Goal: Task Accomplishment & Management: Use online tool/utility

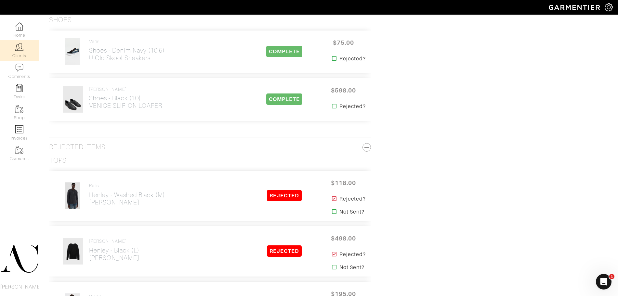
drag, startPoint x: 0, startPoint y: 0, endPoint x: 25, endPoint y: 50, distance: 56.3
click at [25, 50] on link "Clients" at bounding box center [19, 50] width 39 height 20
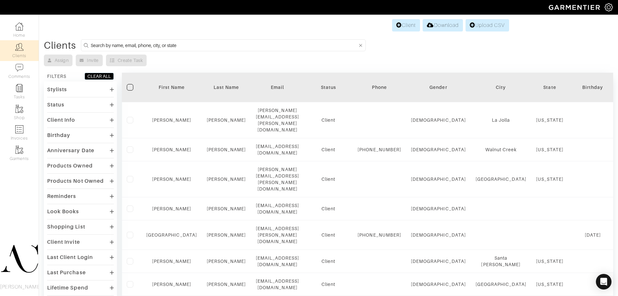
click at [205, 45] on input at bounding box center [224, 45] width 267 height 8
type input "[PERSON_NAME]"
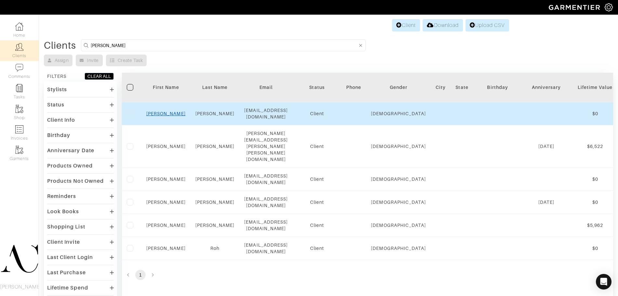
click at [169, 114] on link "Rob" at bounding box center [165, 113] width 39 height 5
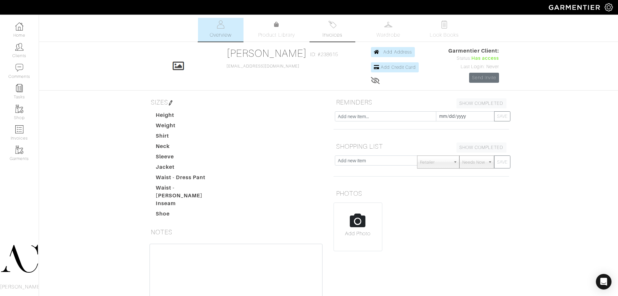
click at [330, 30] on link "Invoices" at bounding box center [333, 30] width 46 height 24
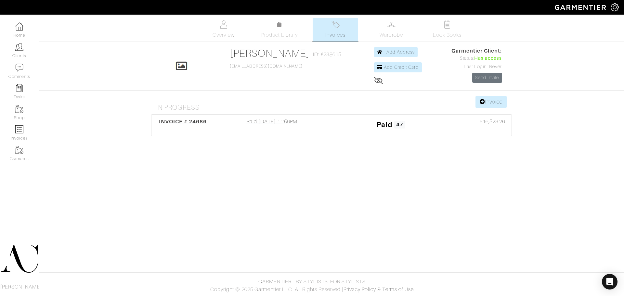
click at [190, 120] on span "INVOICE # 24686" at bounding box center [183, 122] width 48 height 6
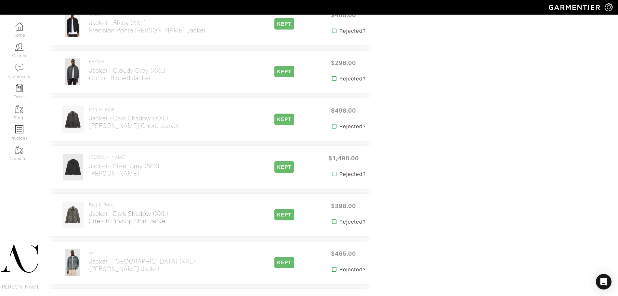
scroll to position [1610, 0]
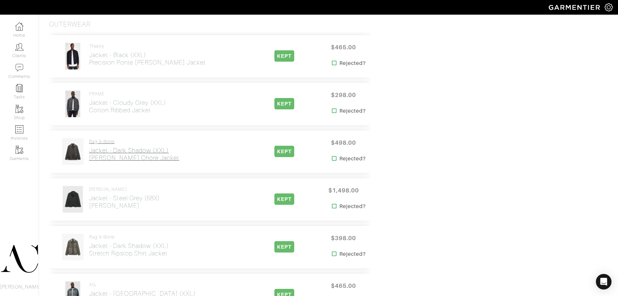
drag, startPoint x: 128, startPoint y: 101, endPoint x: 107, endPoint y: 152, distance: 55.4
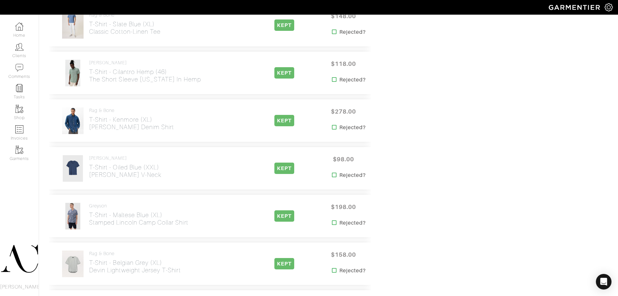
scroll to position [611, 0]
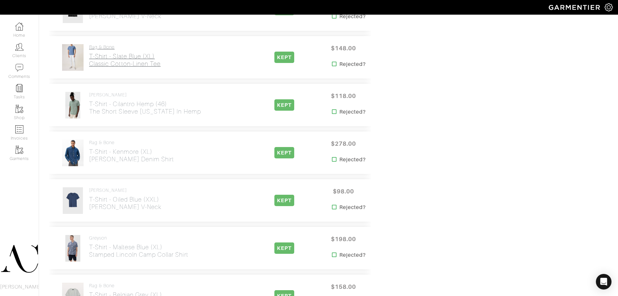
click at [123, 53] on h2 "T-Shirt - Slate Blue (XL) Classic Cotton-Linen Tee" at bounding box center [125, 60] width 72 height 15
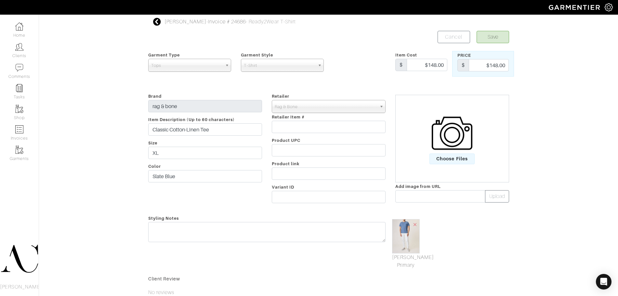
click at [58, 166] on div "Rob Foley - Invoice # 24686 - Ready2Wear T-Shirt Save Cancel Garment Type Tops …" at bounding box center [309, 196] width 618 height 356
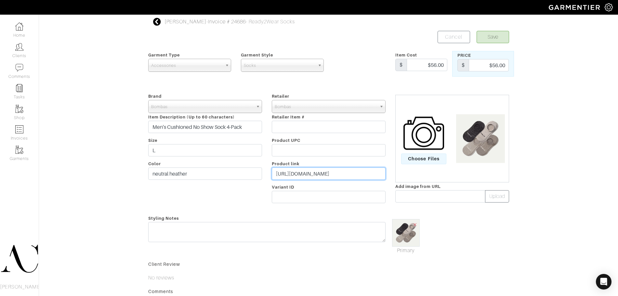
click at [335, 175] on input "https://bombas.com/products/mens-cushioned-no-shows-four-pack?variant=neutral-h…" at bounding box center [329, 174] width 114 height 12
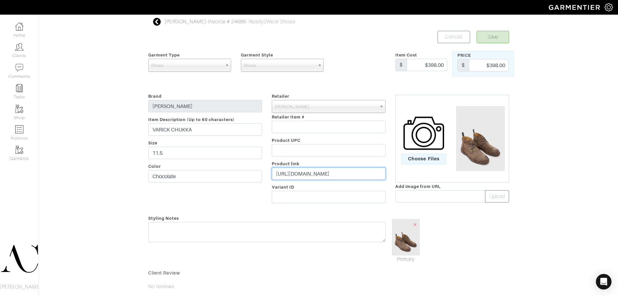
click at [361, 168] on input "https://www.johnvarvatos.com/shoes/boots/varick-chukka/F4228W25-Y2392-294.html" at bounding box center [329, 174] width 114 height 12
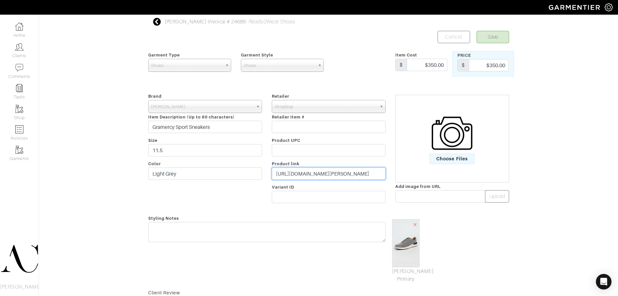
click at [309, 177] on input "https://www.shopbop.com/gramercy-sport-sneaker-allen-edmonds/vp/v=1/1558380418.…" at bounding box center [329, 174] width 114 height 12
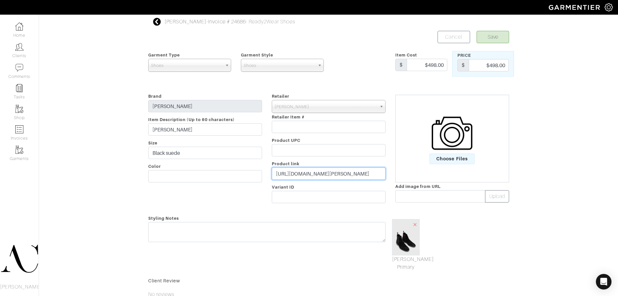
click at [323, 174] on input "[URL][DOMAIN_NAME][PERSON_NAME]" at bounding box center [329, 174] width 114 height 12
click at [323, 174] on input "https://www.johnvarvatos.com/shoes/boots/freeman-chelsea/F4222W25-Y2392-001.html" at bounding box center [329, 174] width 114 height 12
click at [362, 173] on input "https://www.shopbop.com/achille-sneakers-ferragamo/vp/v=1/1549878452.htm?fm=ord…" at bounding box center [329, 174] width 114 height 12
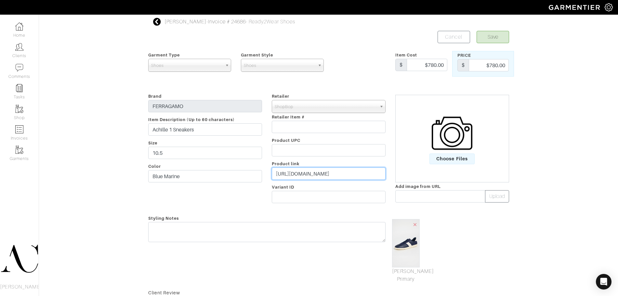
click at [362, 173] on input "https://www.shopbop.com/achille-sneakers-ferragamo/vp/v=1/1549878452.htm?fm=ord…" at bounding box center [329, 174] width 114 height 12
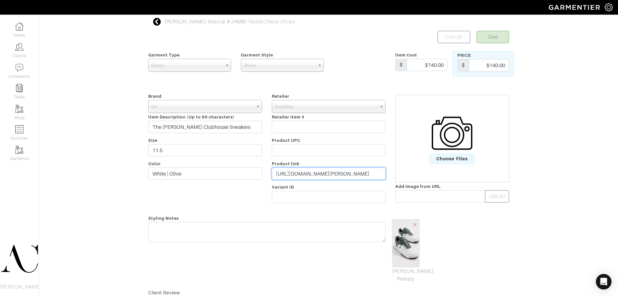
click at [354, 169] on input "[URL][DOMAIN_NAME][PERSON_NAME]" at bounding box center [329, 174] width 114 height 12
click at [354, 169] on input "https://www.shopbop.com/roger-clubhouse-on/vp/v=1/1526567085.htm?fm=orderhistory" at bounding box center [329, 174] width 114 height 12
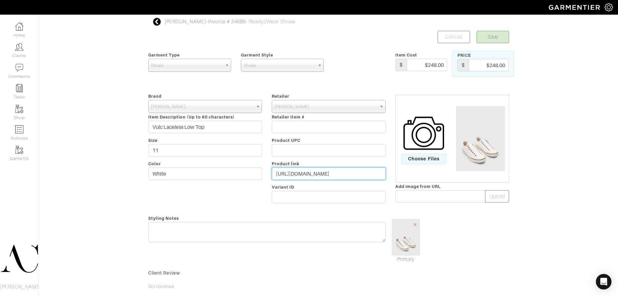
click at [330, 171] on input "https://www.johnvarvatos.com/search?q=VULC+LACELESS+" at bounding box center [329, 174] width 114 height 12
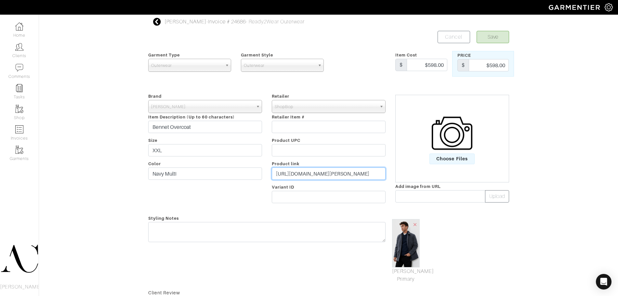
click at [322, 173] on input "https://www.shopbop.com/bennet-overcoat-billy-reid/vp/v=1/1532289269.htm?fm=ord…" at bounding box center [329, 174] width 114 height 12
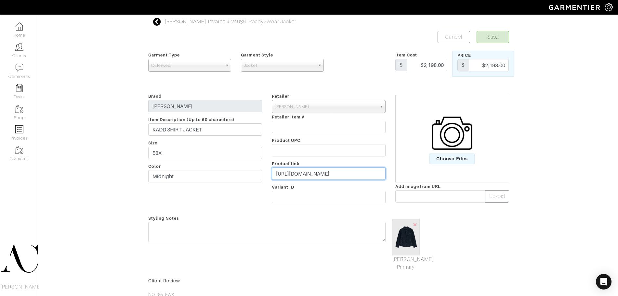
click at [338, 178] on input "[URL][DOMAIN_NAME]" at bounding box center [329, 174] width 114 height 12
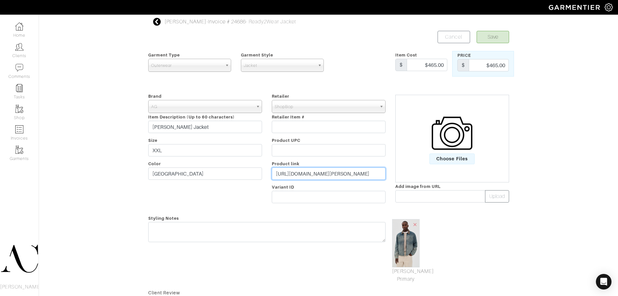
click at [307, 173] on input "https://www.shopbop.com/philip-zip-jacket-ag/vp/v=1/1567713521.htm?fm=orderhist…" at bounding box center [329, 174] width 114 height 12
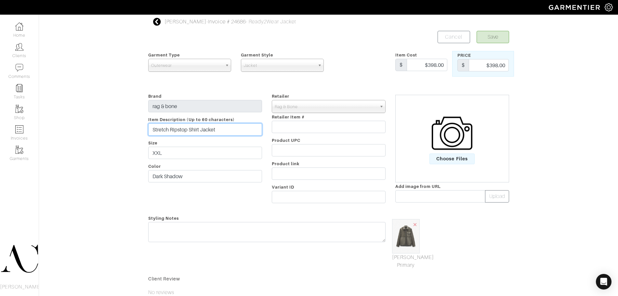
click at [187, 131] on input "Stretch Ripstop Shirt Jacket" at bounding box center [205, 130] width 114 height 12
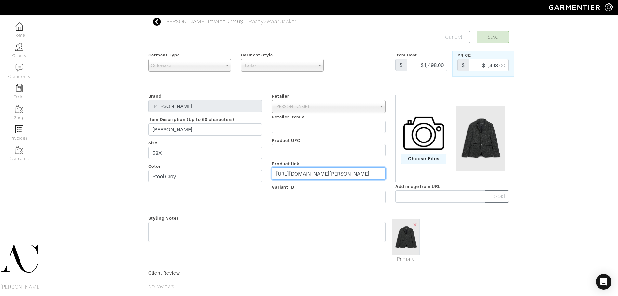
click at [330, 176] on input "[URL][DOMAIN_NAME][PERSON_NAME]" at bounding box center [329, 174] width 114 height 12
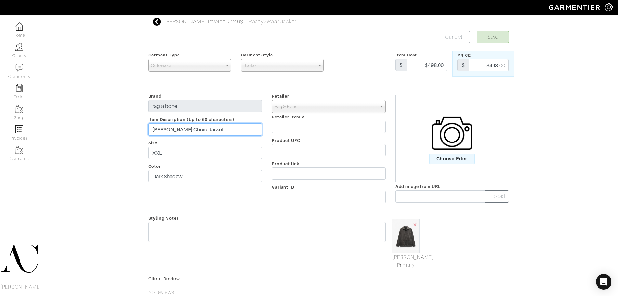
click at [204, 132] on input "Evan Twill Chore Jacket" at bounding box center [205, 130] width 114 height 12
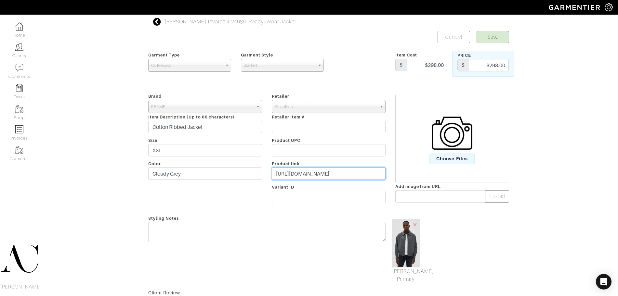
click at [333, 176] on input "[URL][DOMAIN_NAME]" at bounding box center [329, 174] width 114 height 12
click at [333, 176] on input "https://www.shopbop.com/cotton-ribbed-jacket-frame/vp/v=1/1570824242.htm?fm=ord…" at bounding box center [329, 174] width 114 height 12
click at [347, 173] on input "https://www.shopbop.com/murphy-jacket-precision-ponte-theory/vp/v=1/1526335867.…" at bounding box center [329, 174] width 114 height 12
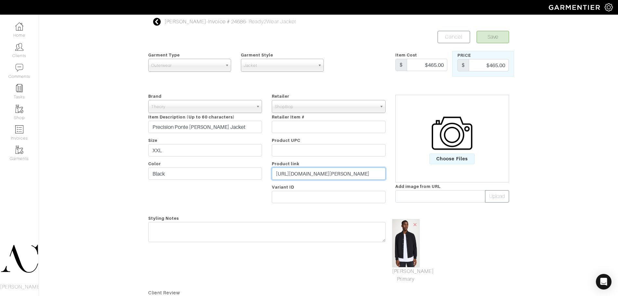
click at [347, 173] on input "https://www.shopbop.com/murphy-jacket-precision-ponte-theory/vp/v=1/1526335867.…" at bounding box center [329, 174] width 114 height 12
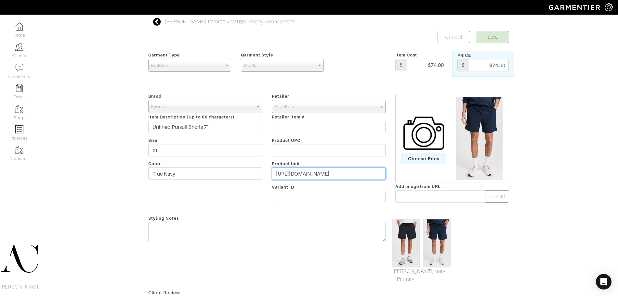
click at [306, 172] on input "https://www.shopbop.com/pursuit-short-rhone/vp/v=1/1532565101.htm?fm=orderhisto…" at bounding box center [329, 174] width 114 height 12
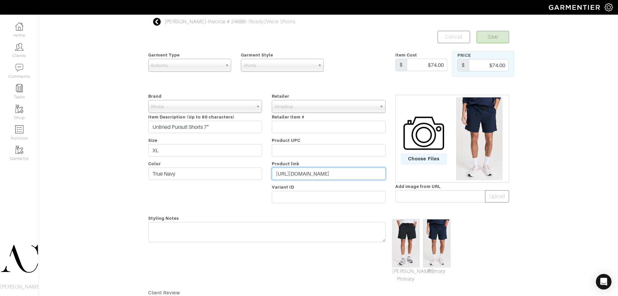
click at [306, 172] on input "https://www.shopbop.com/pursuit-short-rhone/vp/v=1/1532565101.htm?fm=orderhisto…" at bounding box center [329, 174] width 114 height 12
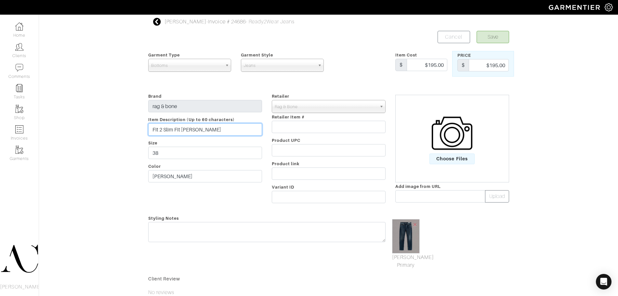
click at [193, 126] on input "Fit 2 Slim Fit [PERSON_NAME]" at bounding box center [205, 130] width 114 height 12
click at [193, 126] on input "Fit 2 Slim Fit Jean" at bounding box center [205, 130] width 114 height 12
click at [196, 131] on input "Fit 3 Athletic Fit Jean" at bounding box center [205, 130] width 114 height 12
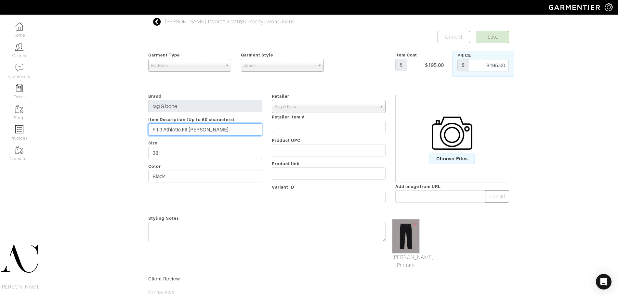
click at [196, 131] on input "Fit 3 Athletic Fit Jean" at bounding box center [205, 130] width 114 height 12
click at [199, 128] on input "Fit 3 Athletic Jeans" at bounding box center [205, 130] width 114 height 12
click at [207, 130] on input "Fit 3 Athletic Chinos" at bounding box center [205, 130] width 114 height 12
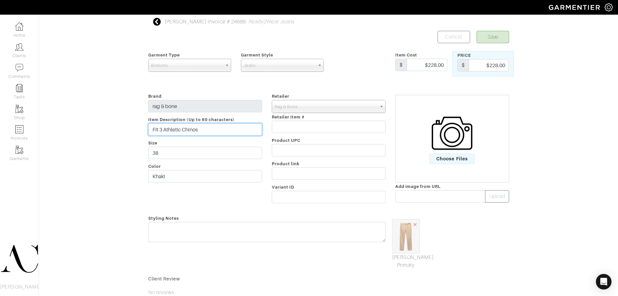
click at [207, 130] on input "Fit 3 Athletic Chinos" at bounding box center [205, 130] width 114 height 12
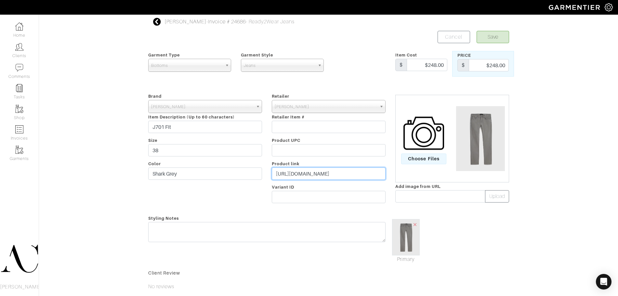
click at [316, 172] on input "[URL][DOMAIN_NAME]" at bounding box center [329, 174] width 114 height 12
click at [202, 132] on input "J701 Fit" at bounding box center [205, 127] width 114 height 12
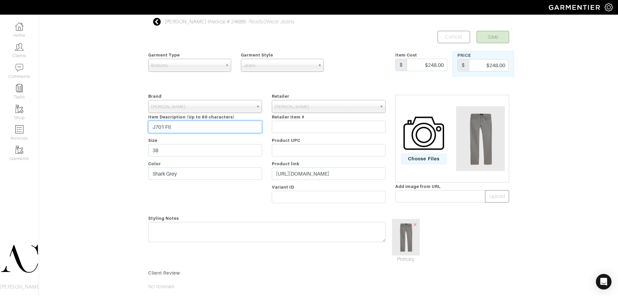
click at [202, 132] on input "J701 Fit" at bounding box center [205, 127] width 114 height 12
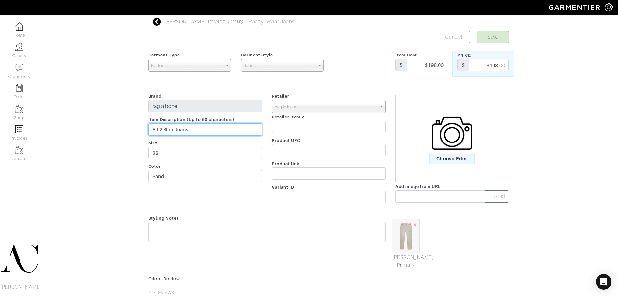
click at [181, 133] on input "Fit 2 Slim Jeans" at bounding box center [205, 130] width 114 height 12
click at [173, 124] on input "Fit 3 Athletic Chinos" at bounding box center [205, 130] width 114 height 12
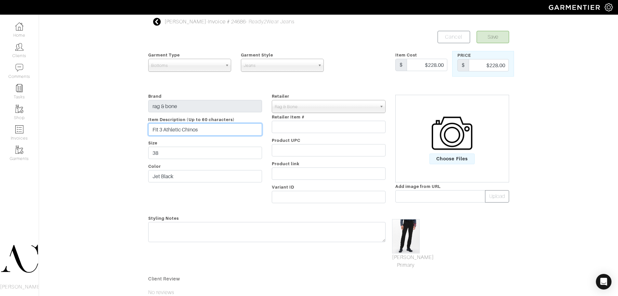
click at [173, 124] on input "Fit 3 Athletic Chinos" at bounding box center [205, 130] width 114 height 12
click at [187, 132] on input "Fit 3 Athletic Jeans" at bounding box center [205, 130] width 114 height 12
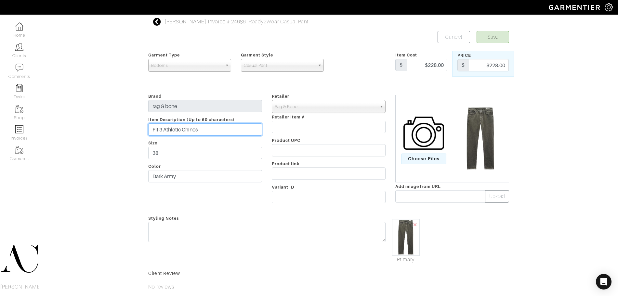
click at [198, 129] on input "Fit 3 Athletic Chinos" at bounding box center [205, 130] width 114 height 12
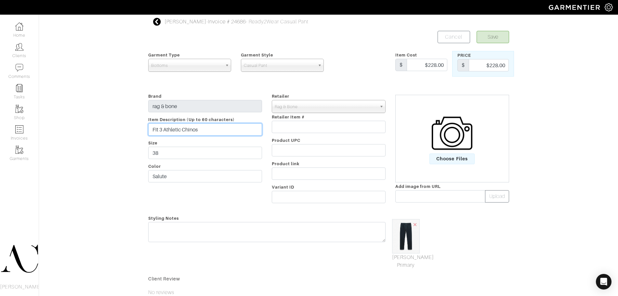
click at [182, 134] on input "Fit 3 Athletic Chinos" at bounding box center [205, 130] width 114 height 12
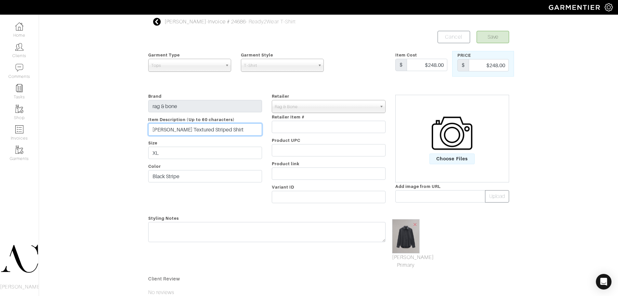
click at [211, 130] on input "[PERSON_NAME] Textured Striped Shirt" at bounding box center [205, 130] width 114 height 12
click at [211, 130] on input "Finch Textured Striped Shirt" at bounding box center [205, 130] width 114 height 12
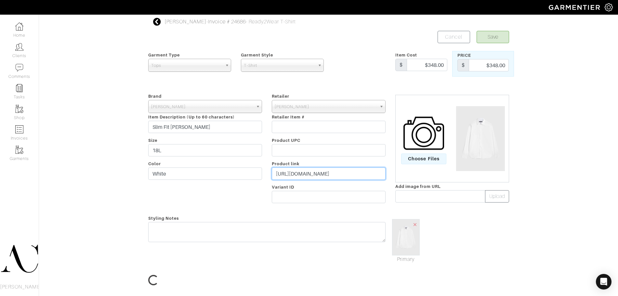
click at [340, 176] on input "[URL][DOMAIN_NAME]" at bounding box center [329, 174] width 114 height 12
click at [340, 176] on input "https://www.johnvarvatos.com/search?q=Slim+Fit+Stella" at bounding box center [329, 174] width 114 height 12
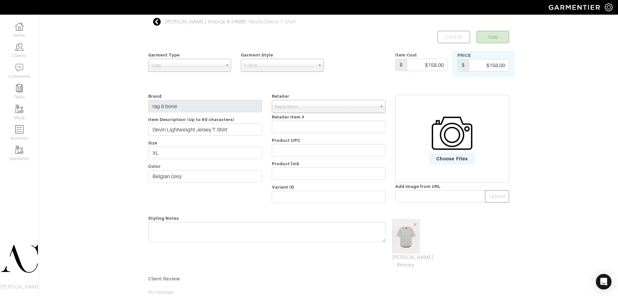
click at [404, 239] on img at bounding box center [406, 236] width 28 height 34
click at [189, 128] on input "Devin Lightweight Jersey T-Shirt" at bounding box center [205, 130] width 114 height 12
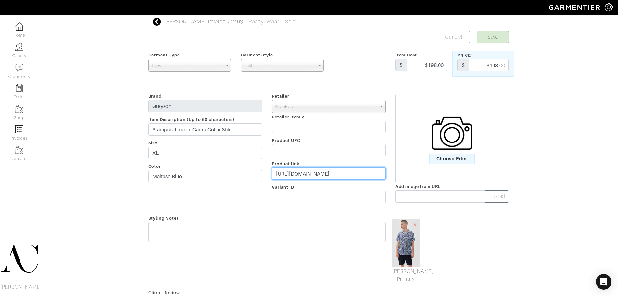
click at [331, 174] on input "[URL][DOMAIN_NAME]" at bounding box center [329, 174] width 114 height 12
click at [331, 174] on input "https://www.shopbop.com/stamped-lincoln-camp-collar-shirt/vp/v=1/1573640485.htm…" at bounding box center [329, 174] width 114 height 12
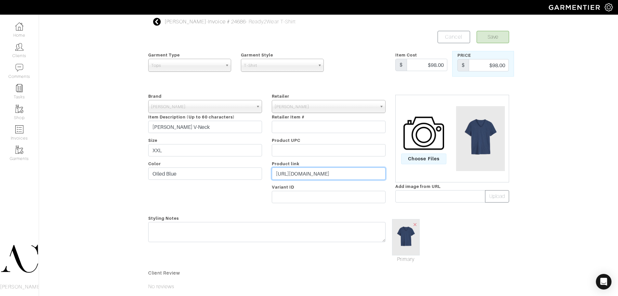
click at [292, 178] on input "https://www.johnvarvatos.com/search?q=Miles+v+neck" at bounding box center [329, 174] width 114 height 12
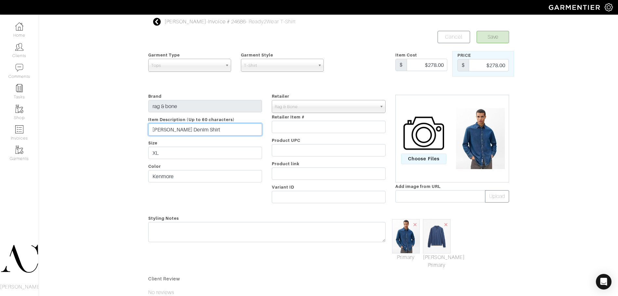
click at [198, 134] on input "[PERSON_NAME] Denim Shirt" at bounding box center [205, 130] width 114 height 12
click at [198, 134] on input "Finch Denim Shirt" at bounding box center [205, 130] width 114 height 12
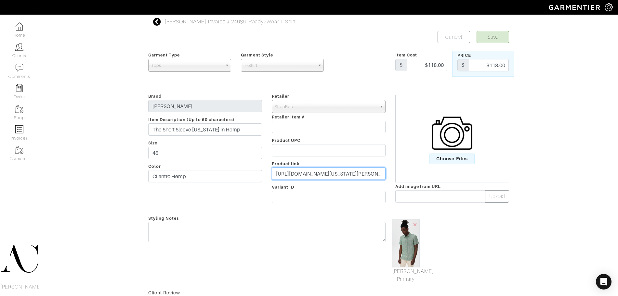
click at [345, 174] on input "https://www.shopbop.com/short-sleeve-california-hemp-taylor/vp/v=1/1563362554.h…" at bounding box center [329, 174] width 114 height 12
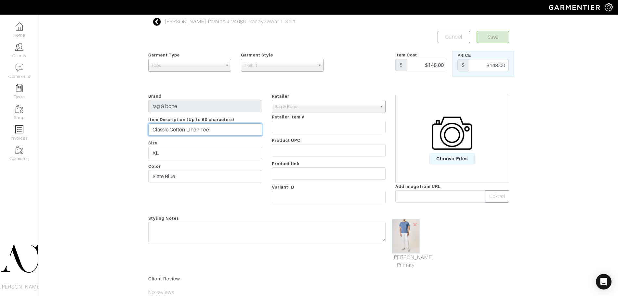
click at [200, 133] on input "Classic Cotton-Linen Tee" at bounding box center [205, 130] width 114 height 12
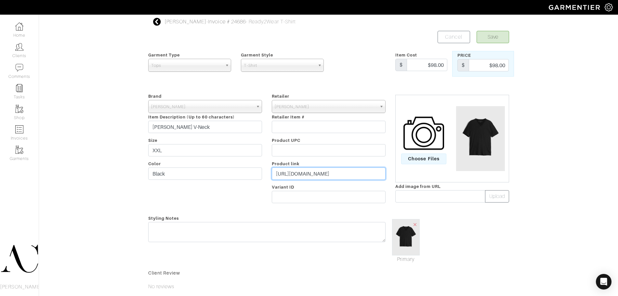
click at [319, 170] on input "[URL][DOMAIN_NAME]" at bounding box center [329, 174] width 114 height 12
click at [333, 176] on input "[URL][DOMAIN_NAME]" at bounding box center [329, 174] width 114 height 12
click at [333, 176] on input "https://www.johnvarvatos.com/search?q=Miles+v+neck" at bounding box center [329, 174] width 114 height 12
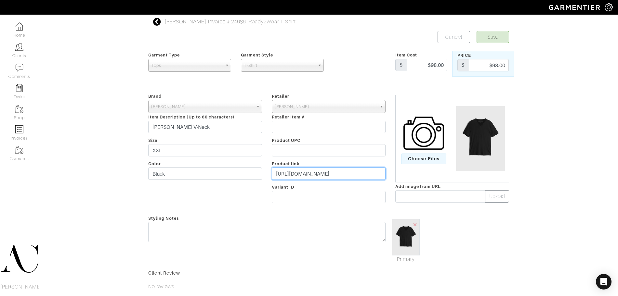
click at [333, 176] on input "https://www.johnvarvatos.com/search?q=Miles+v+neck" at bounding box center [329, 174] width 114 height 12
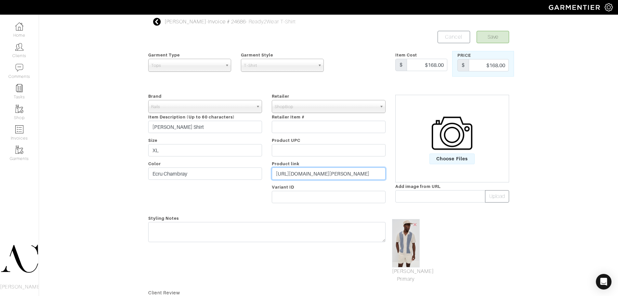
click at [313, 176] on input "[URL][DOMAIN_NAME][PERSON_NAME]" at bounding box center [329, 174] width 114 height 12
click at [313, 176] on input "https://www.shopbop.com/atwood-shirt-rails/vp/v=1/1572910275.htm?fm=orderhistory" at bounding box center [329, 174] width 114 height 12
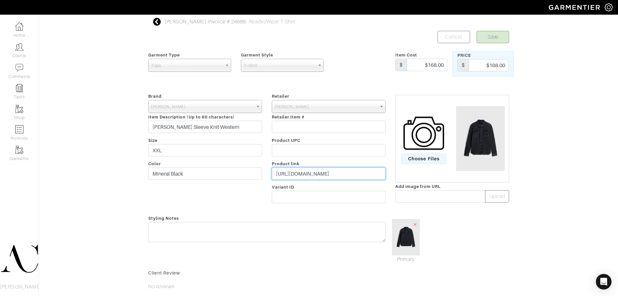
click at [321, 176] on input "https://www.johnvarvatos.com/search?q=arvon+long+sleeve+" at bounding box center [329, 174] width 114 height 12
click at [291, 170] on input "https://www.johnvarvatos.com/search?q=Miles+v+neck" at bounding box center [329, 174] width 114 height 12
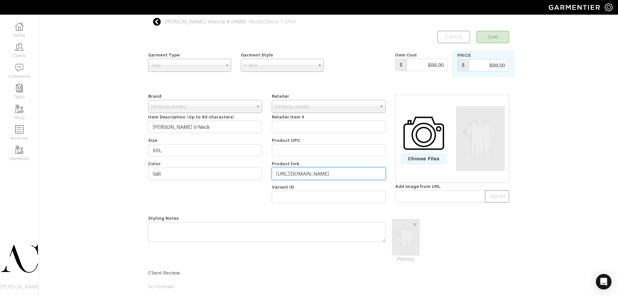
click at [291, 170] on input "https://www.johnvarvatos.com/search?q=Miles+v+neck" at bounding box center [329, 174] width 114 height 12
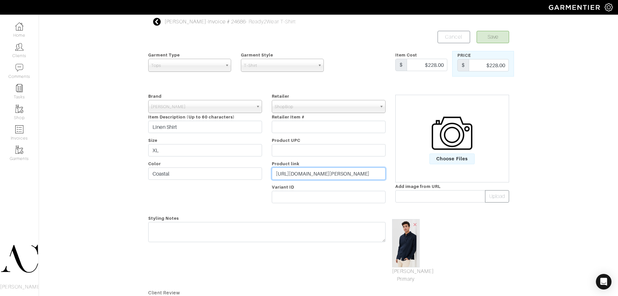
click at [360, 172] on input "https://www.shopbop.com/linen-shirt-vince/vp/v=1/1549798712.htm?fm=orderhistory" at bounding box center [329, 174] width 114 height 12
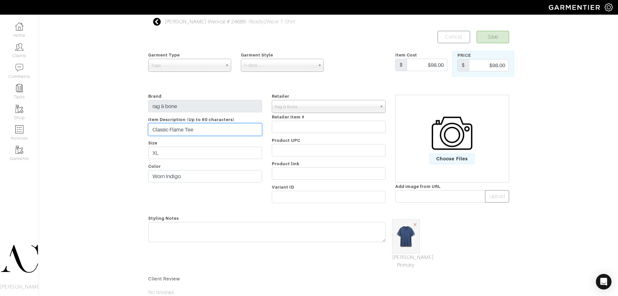
click at [205, 130] on input "Classic Flame Tee" at bounding box center [205, 130] width 114 height 12
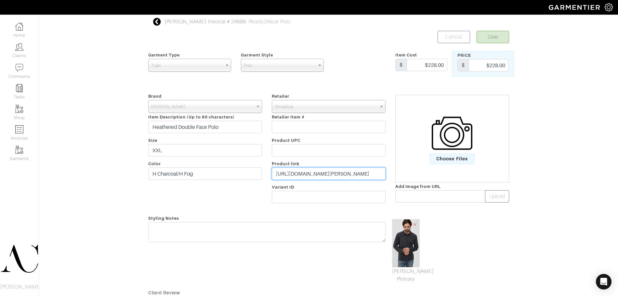
click at [358, 168] on input "https://www.shopbop.com/heathered-dbl-face-polo-vince/vp/v=1/1583274736.htm?fm=…" at bounding box center [329, 174] width 114 height 12
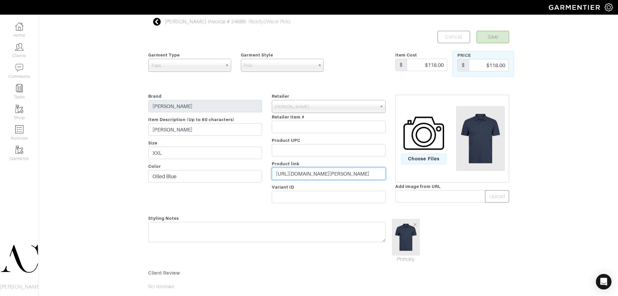
click at [321, 175] on input "[URL][DOMAIN_NAME][PERSON_NAME]" at bounding box center [329, 174] width 114 height 12
click at [321, 175] on input "https://www.johnvarvatos.com/collections/jv-essentials/victor-polo/K5787Y2-WC2B…" at bounding box center [329, 174] width 114 height 12
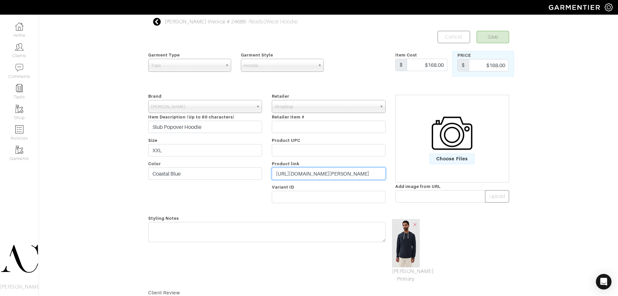
click at [289, 174] on input "https://www.shopbop.com/slub-popover-hoodie-vince/vp/v=1/1580545660.htm?fm=orde…" at bounding box center [329, 174] width 114 height 12
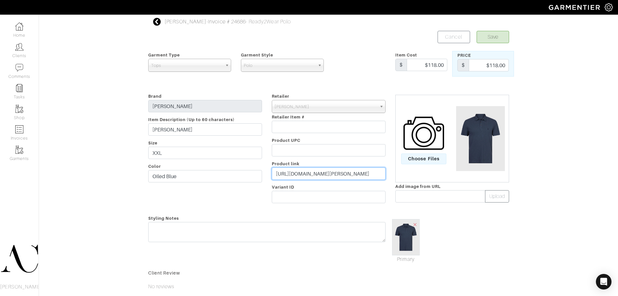
click at [296, 173] on input "[URL][DOMAIN_NAME][PERSON_NAME]" at bounding box center [329, 174] width 114 height 12
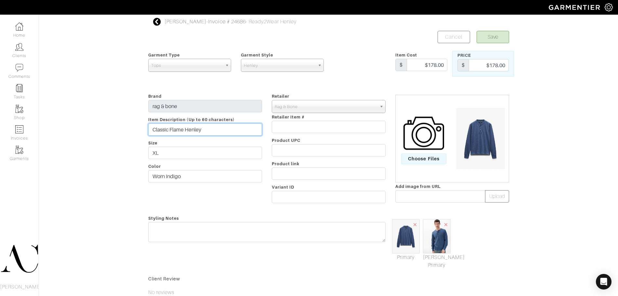
click at [217, 126] on input "Classic Flame Henley" at bounding box center [205, 130] width 114 height 12
